Goal: Task Accomplishment & Management: Use online tool/utility

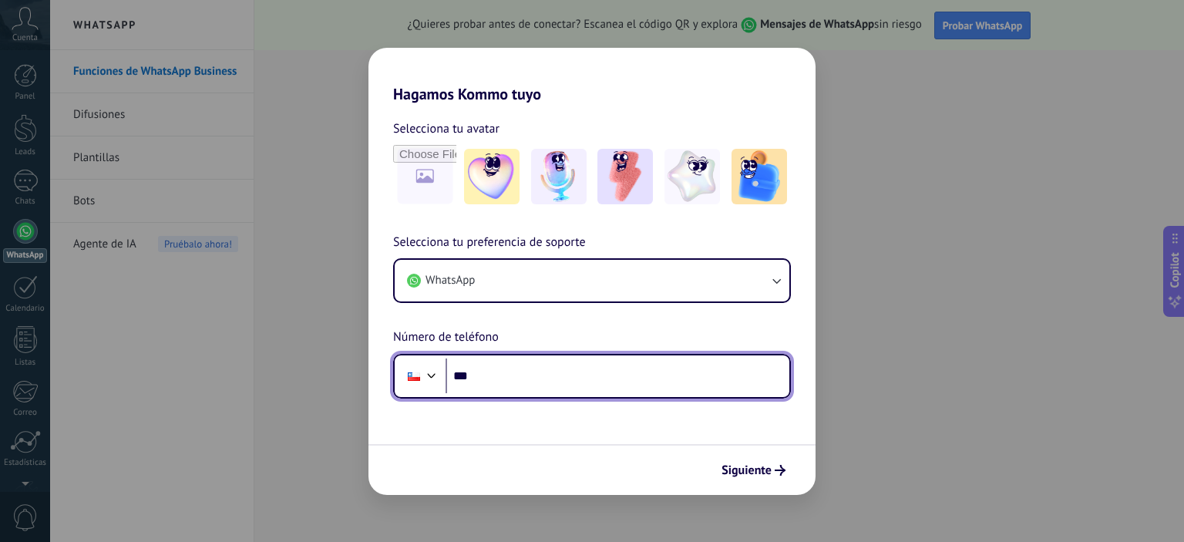
click at [506, 376] on input "***" at bounding box center [618, 376] width 344 height 35
type input "**********"
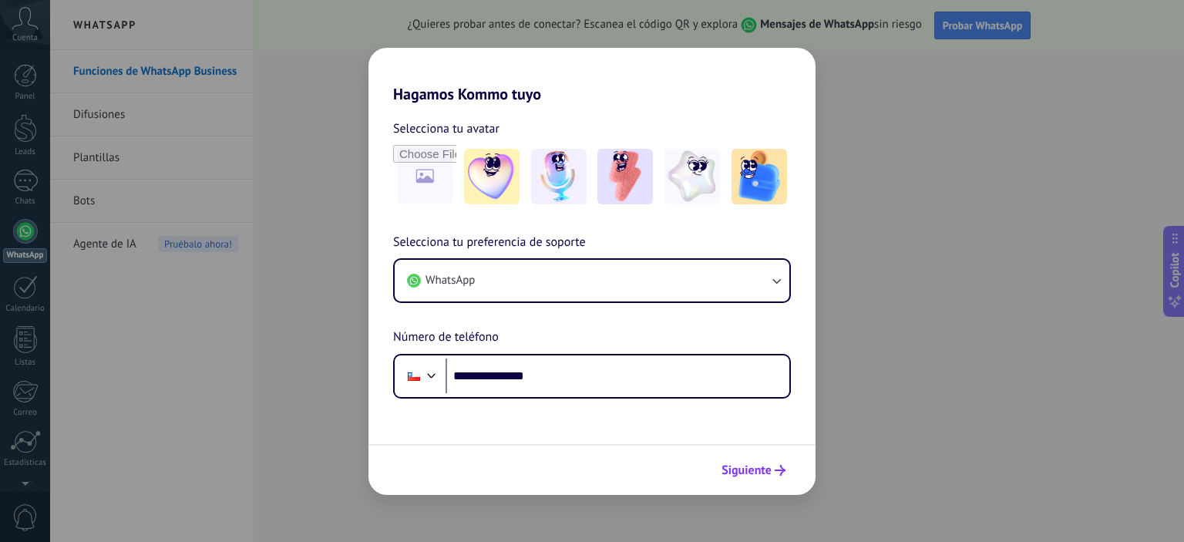
click at [734, 469] on span "Siguiente" at bounding box center [747, 470] width 50 height 11
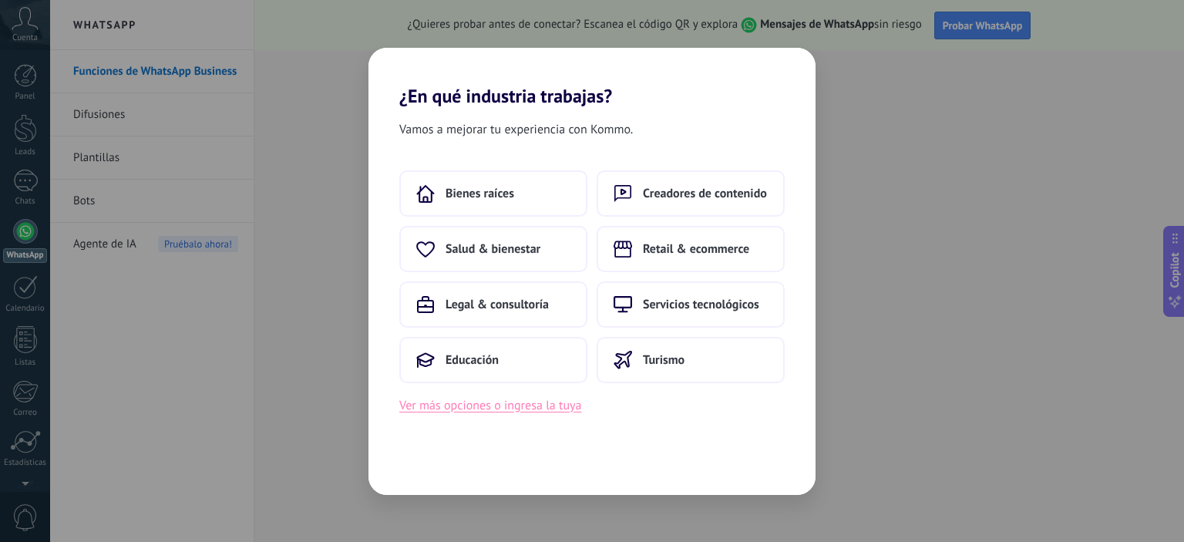
click at [529, 408] on button "Ver más opciones o ingresa la tuya" at bounding box center [490, 406] width 182 height 20
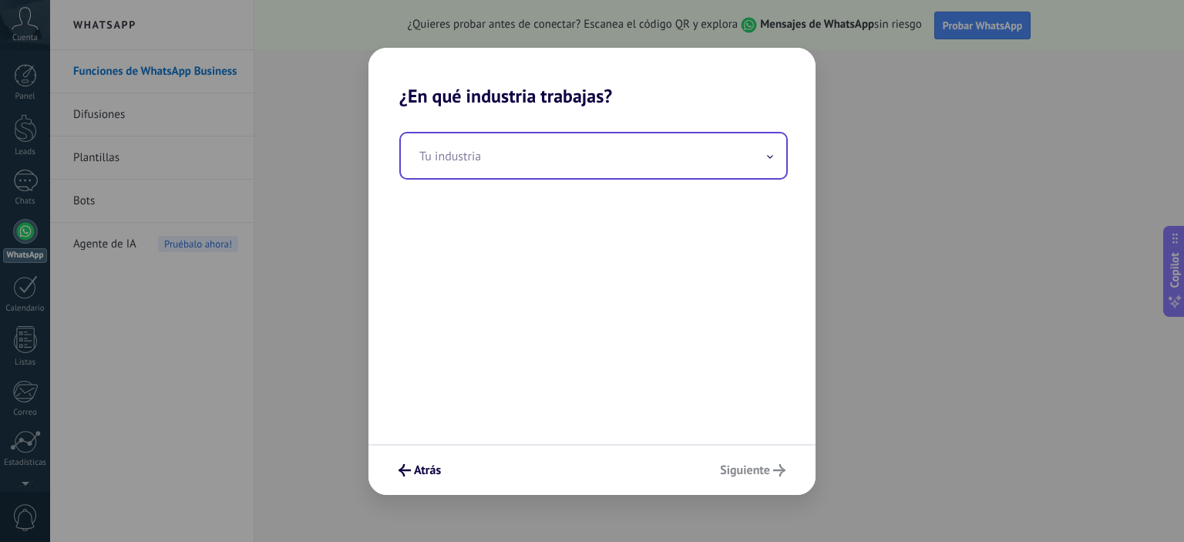
click at [445, 155] on input "text" at bounding box center [594, 155] width 386 height 45
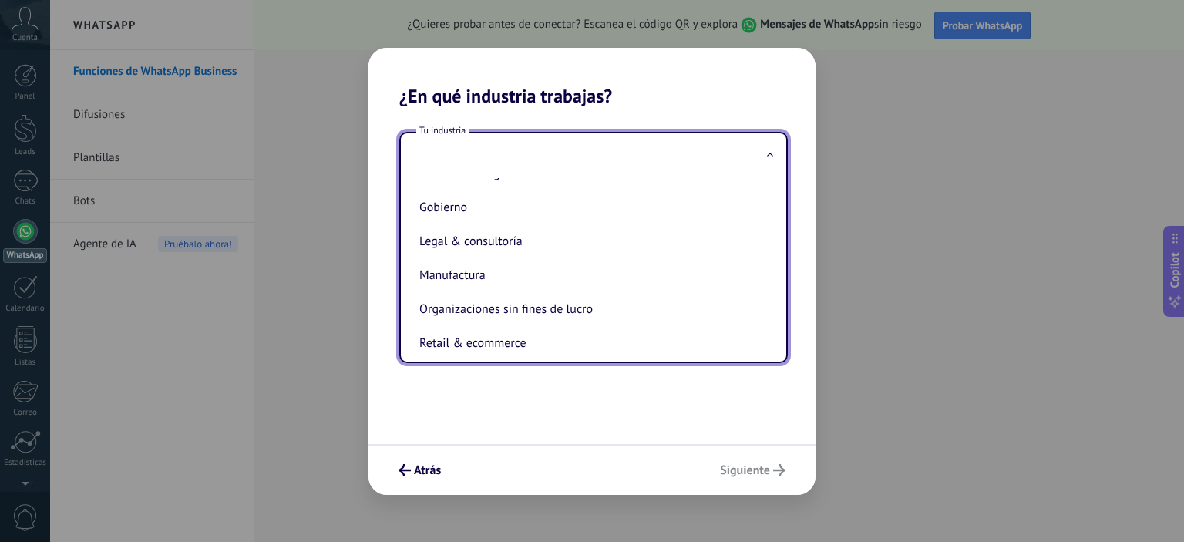
scroll to position [208, 0]
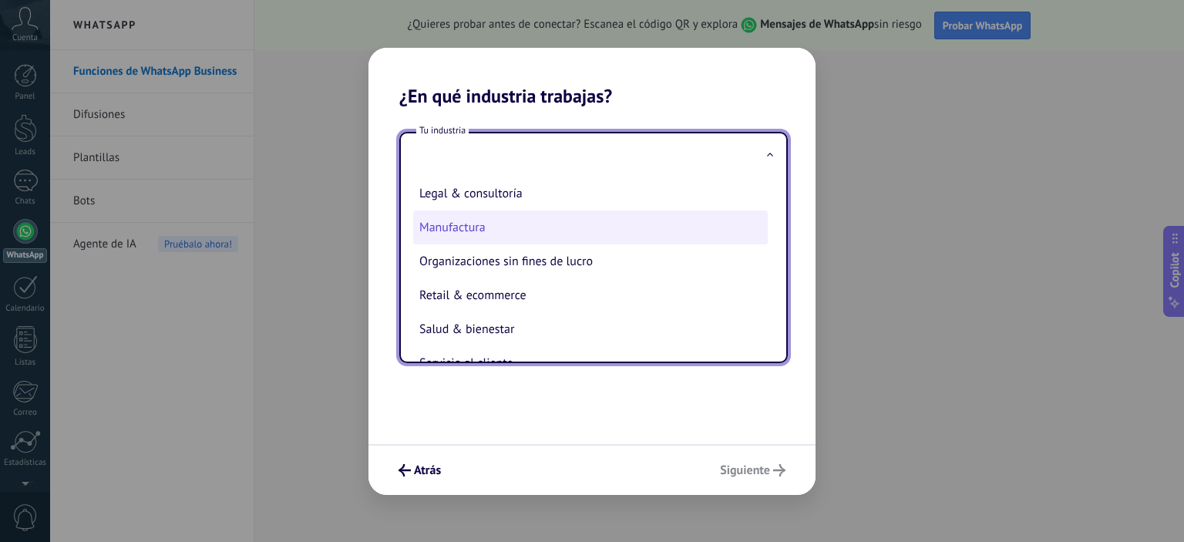
click at [625, 230] on li "Manufactura" at bounding box center [590, 228] width 355 height 34
type input "**********"
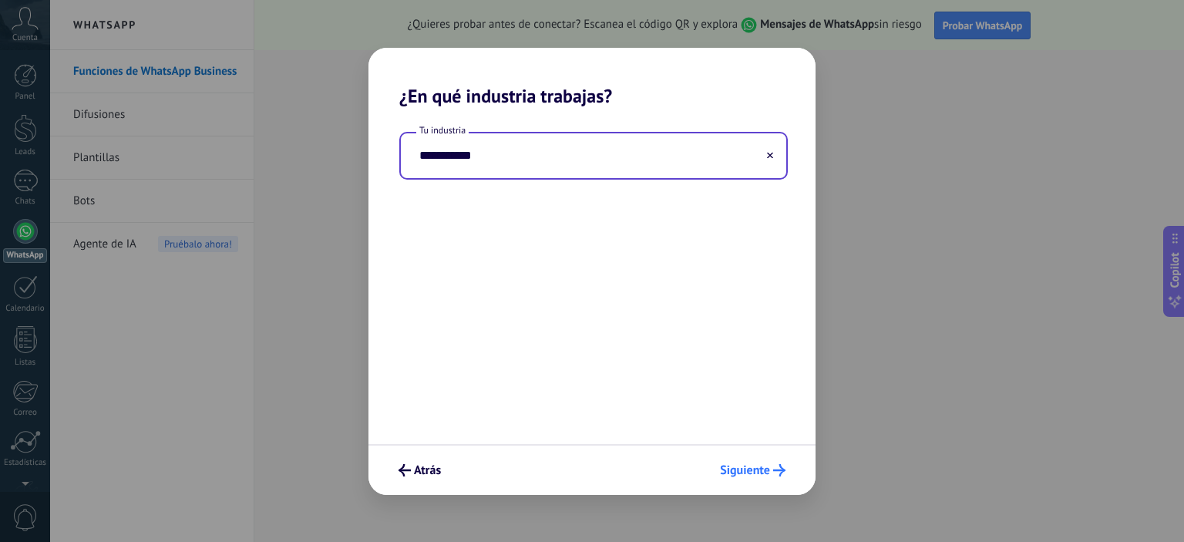
click at [761, 472] on span "Siguiente" at bounding box center [745, 470] width 50 height 11
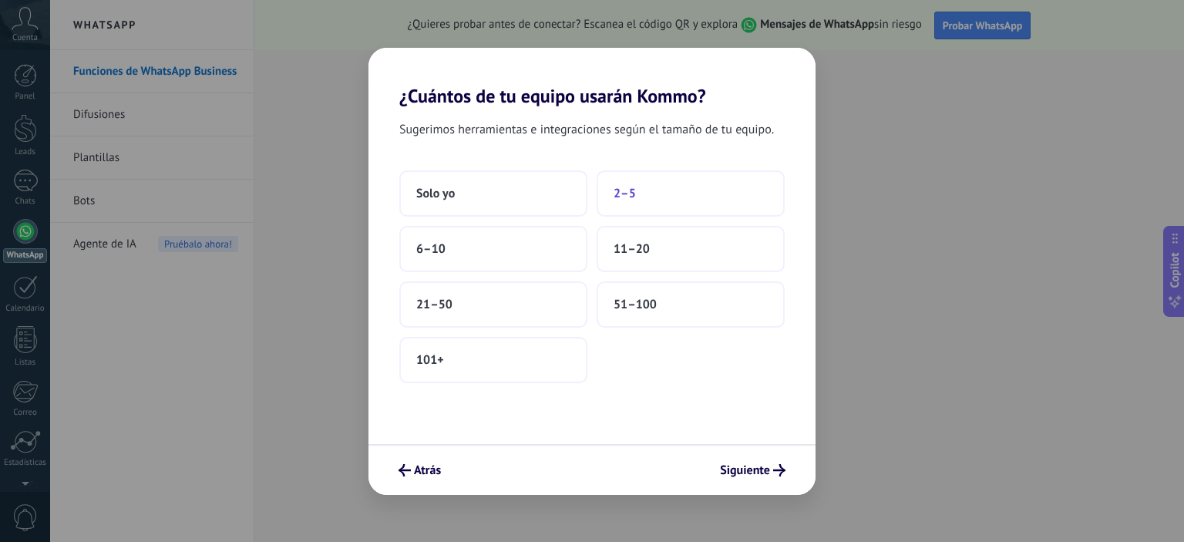
click at [619, 200] on span "2–5" at bounding box center [625, 193] width 22 height 15
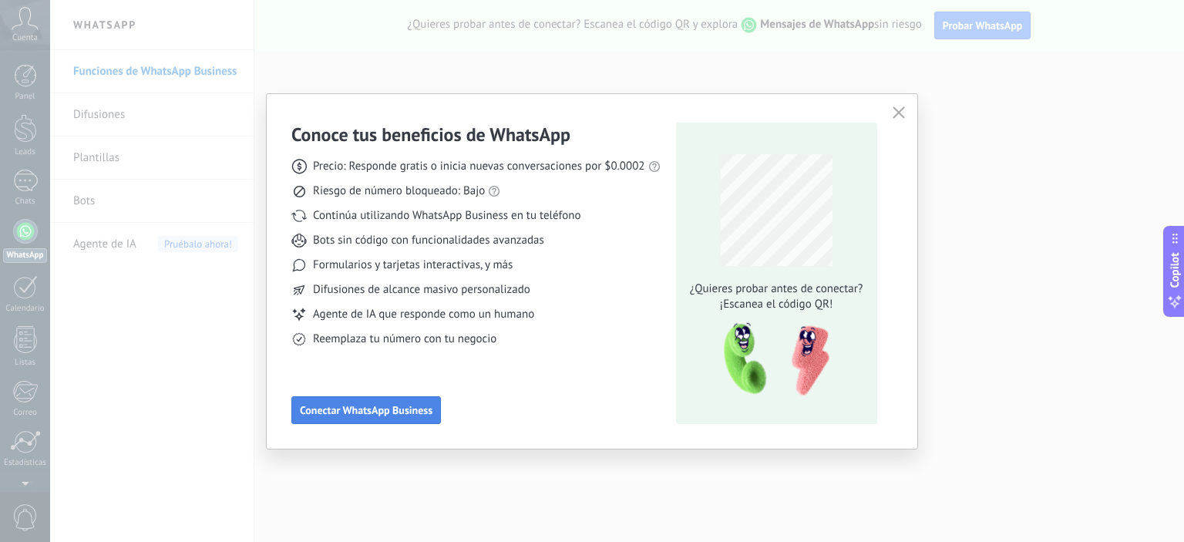
click at [392, 408] on span "Conectar WhatsApp Business" at bounding box center [366, 410] width 133 height 11
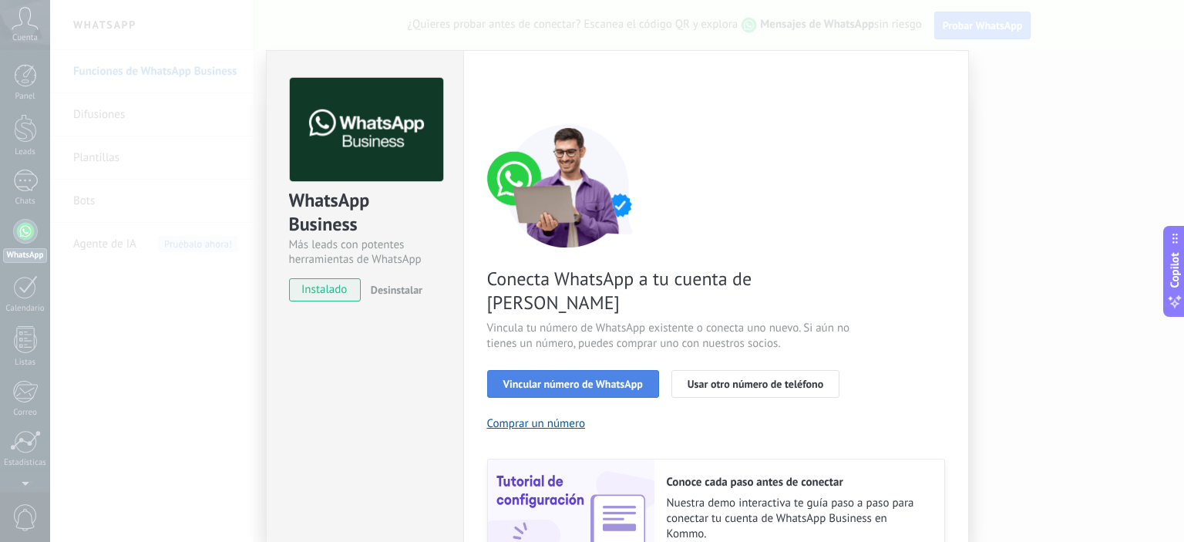
click at [580, 379] on span "Vincular número de WhatsApp" at bounding box center [574, 384] width 140 height 11
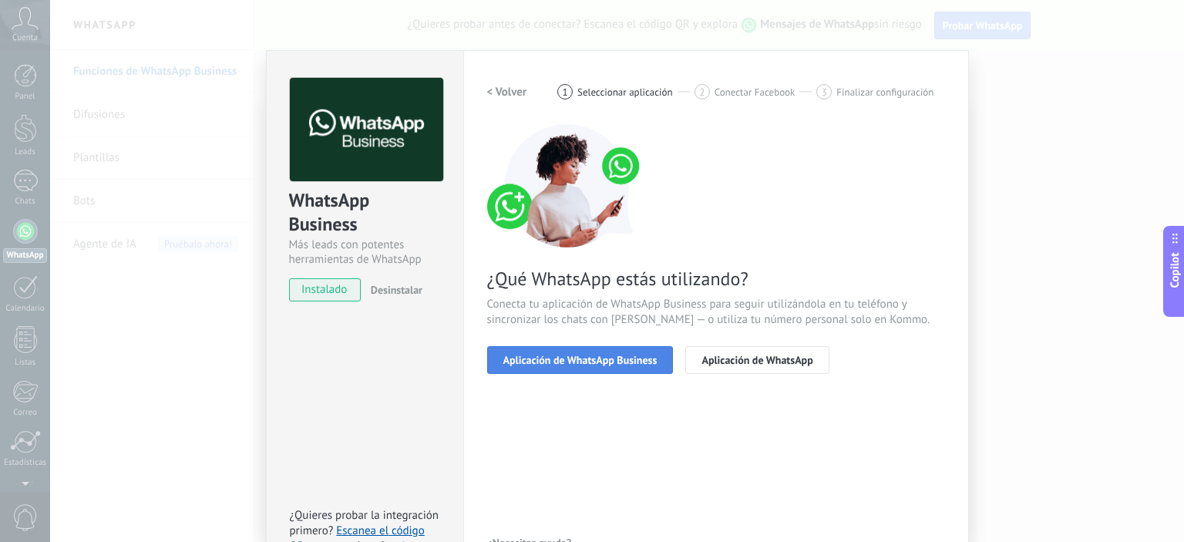
click at [575, 357] on span "Aplicación de WhatsApp Business" at bounding box center [581, 360] width 154 height 11
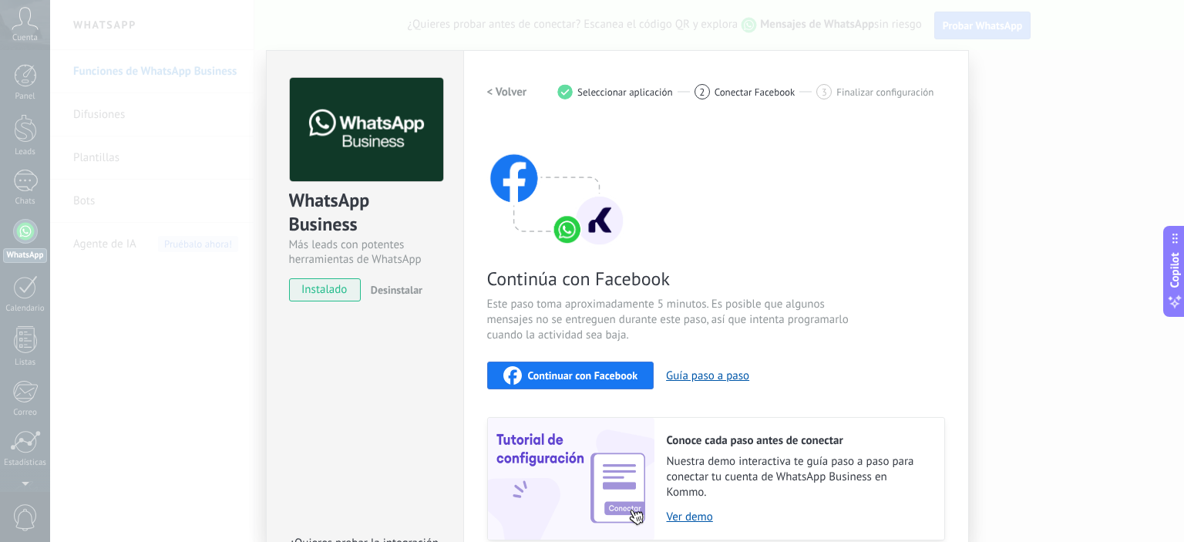
click at [580, 377] on span "Continuar con Facebook" at bounding box center [583, 375] width 110 height 11
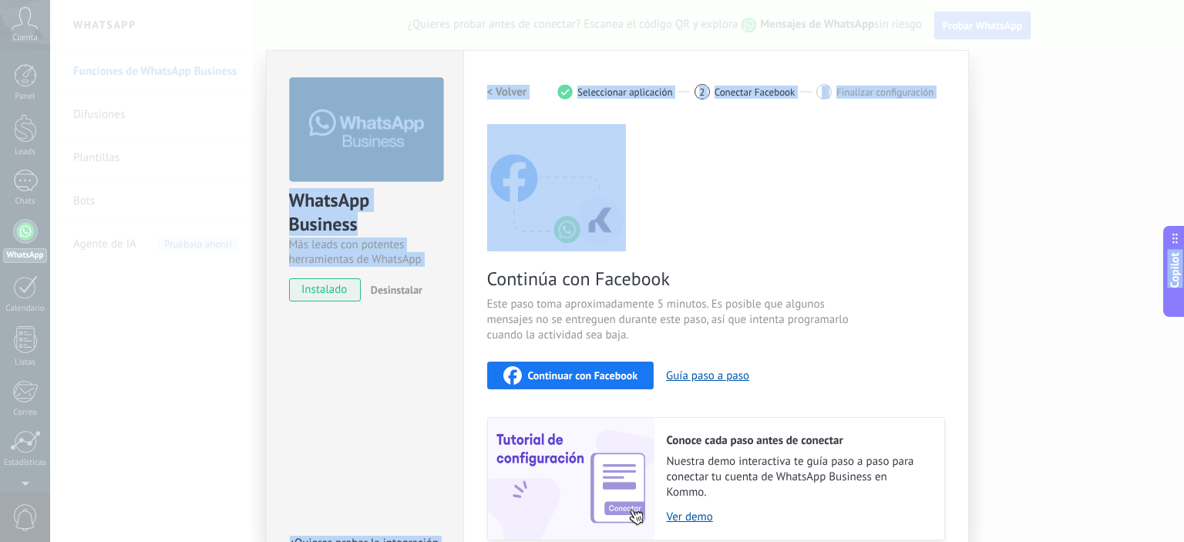
drag, startPoint x: 1178, startPoint y: 133, endPoint x: 1166, endPoint y: 253, distance: 120.9
click at [1166, 253] on body ".abccls-1,.abccls-2{fill-rule:evenodd}.abccls-2{fill:#fff} .abfcls-1{fill:none}…" at bounding box center [592, 271] width 1184 height 542
click at [203, 40] on div "WhatsApp Business Más leads con potentes herramientas de WhatsApp instalado Des…" at bounding box center [617, 271] width 1134 height 542
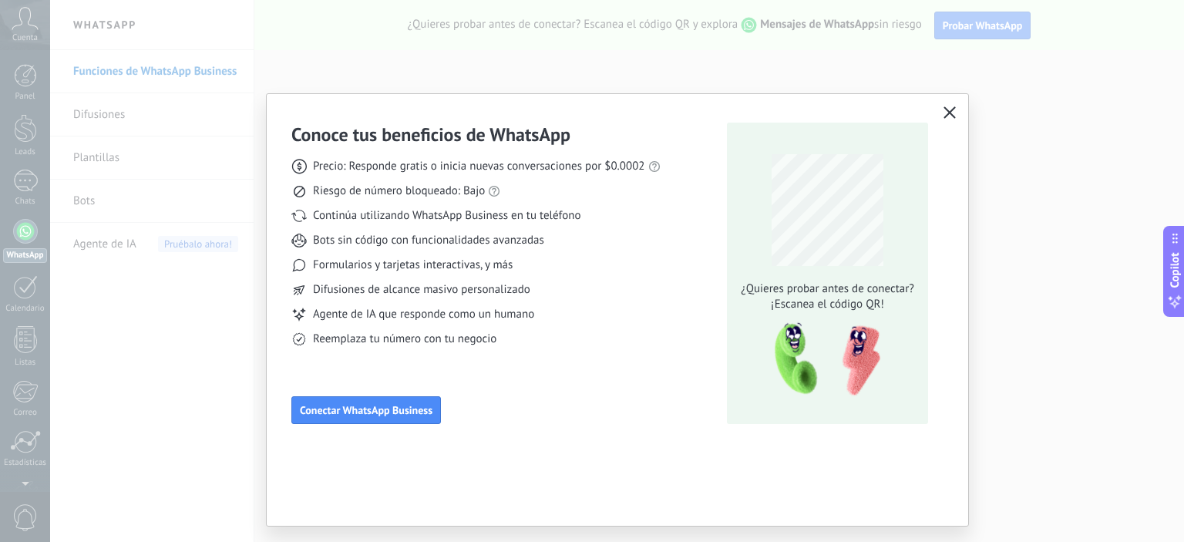
click at [192, 387] on div "Conoce tus beneficios de WhatsApp Precio: Responde gratis o inicia nuevas conve…" at bounding box center [592, 271] width 1184 height 542
click at [494, 191] on icon at bounding box center [494, 191] width 12 height 12
click at [504, 160] on link "las reglas de WhatsApp" at bounding box center [513, 164] width 115 height 15
